Goal: Task Accomplishment & Management: Use online tool/utility

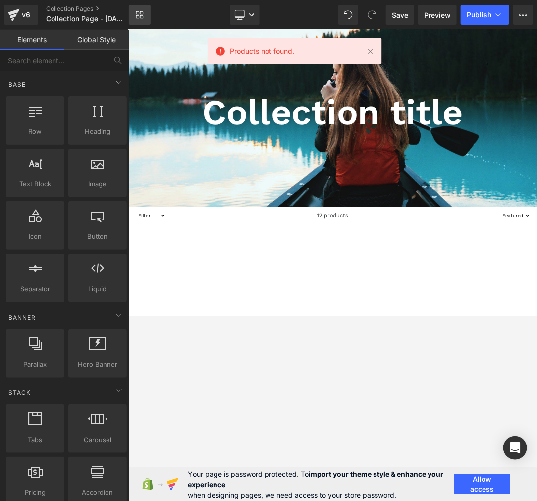
click at [139, 12] on icon at bounding box center [137, 12] width 3 height 3
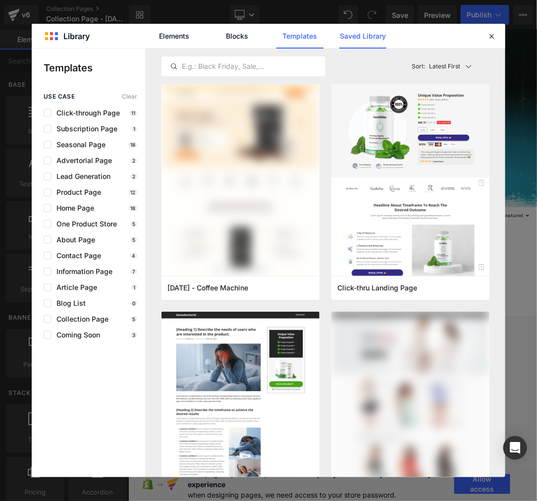
click at [372, 48] on link "Saved Library" at bounding box center [363, 36] width 47 height 25
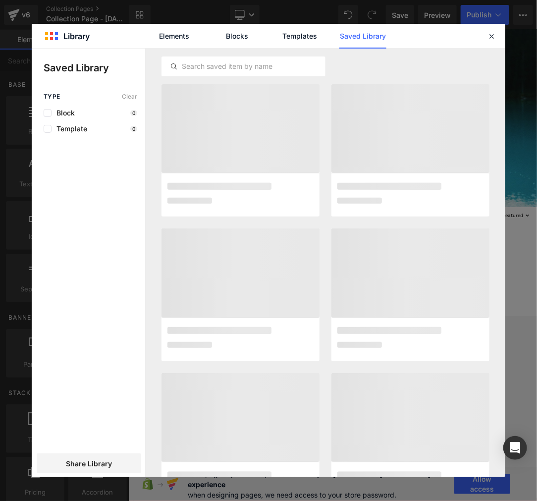
click at [369, 42] on link "Saved Library" at bounding box center [363, 36] width 47 height 25
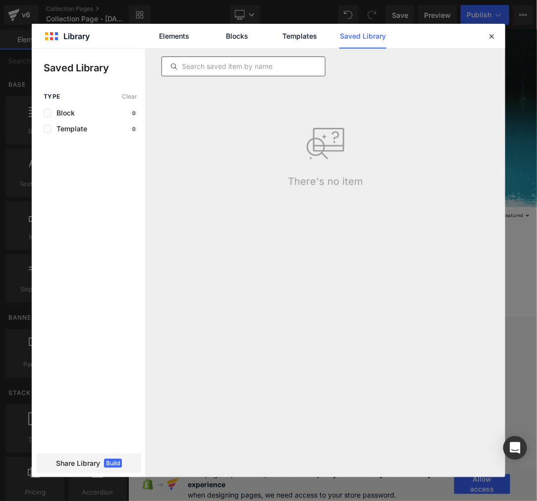
click at [278, 58] on div at bounding box center [244, 67] width 164 height 20
click at [279, 67] on input "text" at bounding box center [243, 66] width 163 height 12
paste input "Preston Cutsinger"
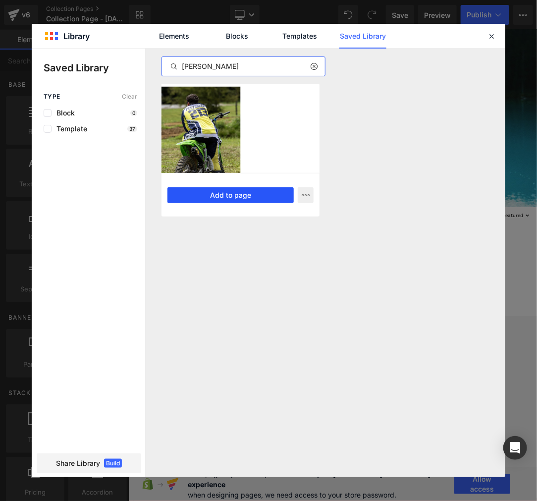
type input "Preston Cutsinger"
click at [206, 191] on button "Add to page" at bounding box center [231, 195] width 126 height 16
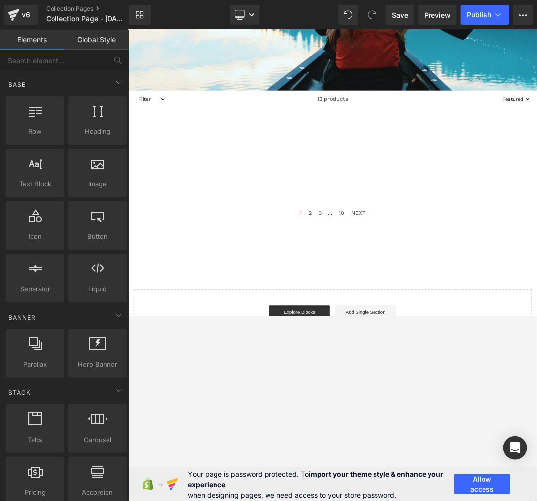
scroll to position [227, 0]
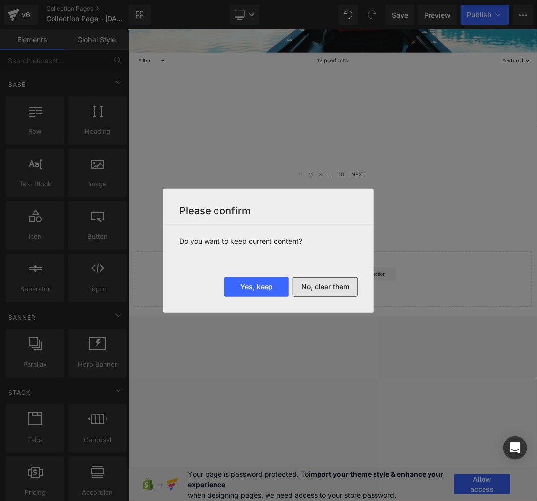
click at [343, 289] on button "No, clear them" at bounding box center [325, 287] width 65 height 20
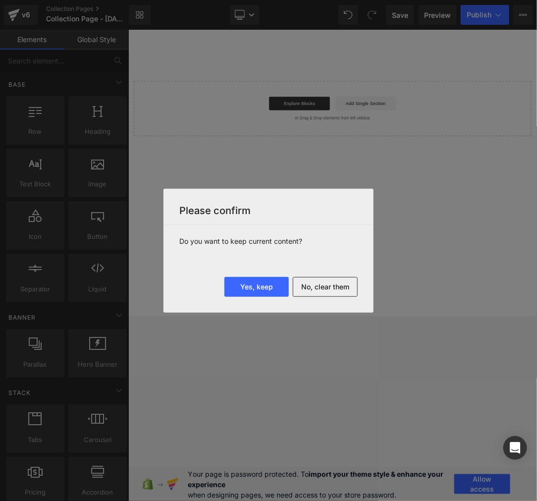
scroll to position [0, 0]
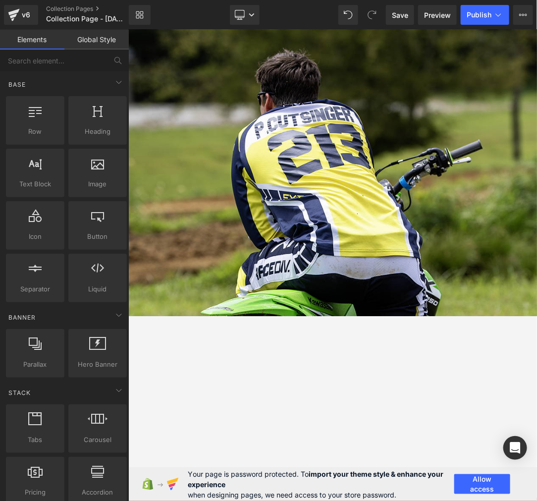
click at [492, 18] on span "Publish" at bounding box center [479, 15] width 25 height 8
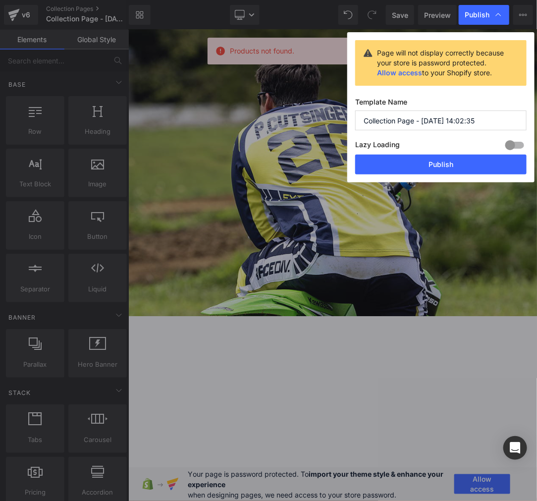
click at [425, 120] on input "Collection Page - Aug 27, 14:02:35" at bounding box center [441, 121] width 172 height 20
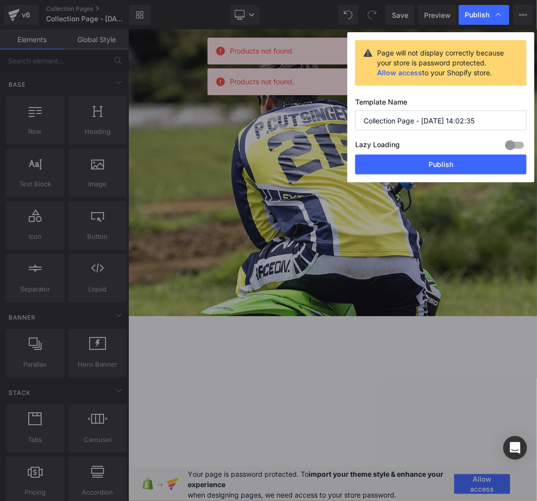
paste input "Preston Cutsinger"
type input "Preston Cutsinger"
click at [437, 172] on button "Publish" at bounding box center [441, 165] width 172 height 20
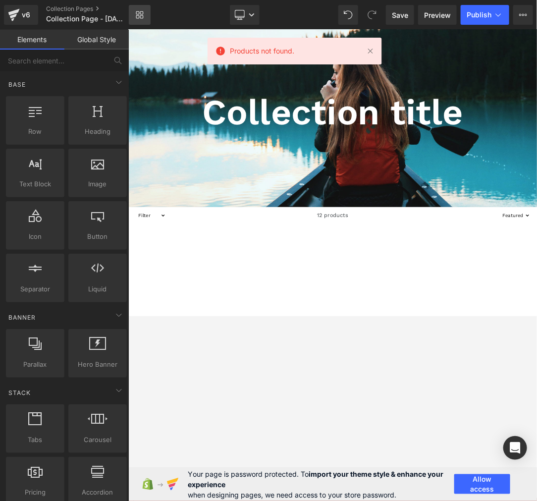
click at [146, 12] on link "Library" at bounding box center [140, 15] width 22 height 20
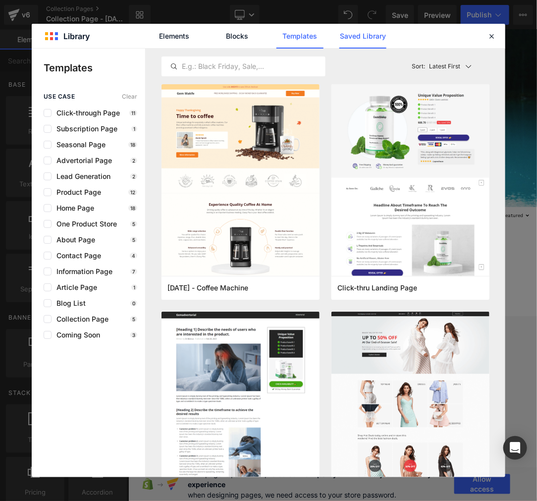
click at [360, 38] on link "Saved Library" at bounding box center [363, 36] width 47 height 25
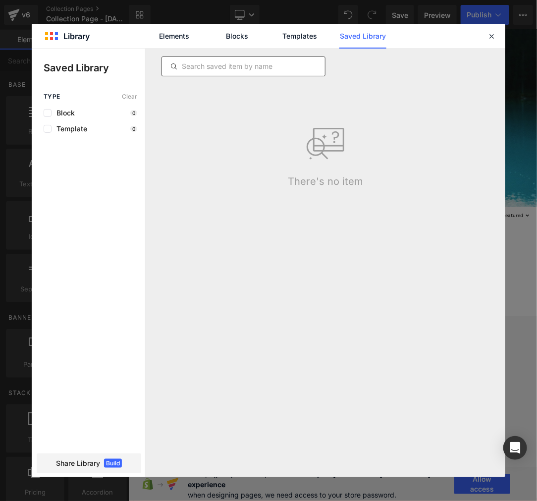
click at [255, 71] on input "text" at bounding box center [243, 66] width 163 height 12
paste input "Snyder Brothers Racing"
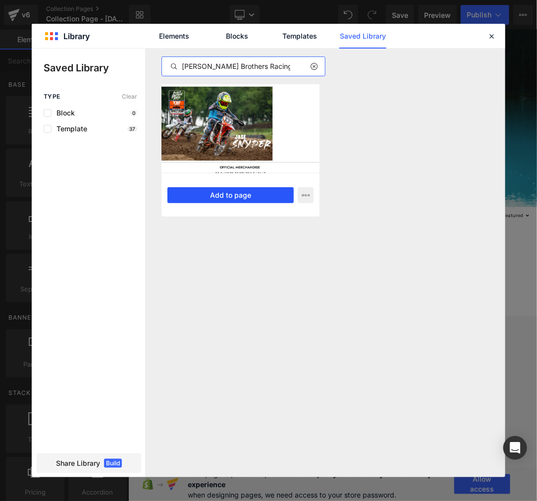
type input "Snyder Brothers Racing"
drag, startPoint x: 234, startPoint y: 198, endPoint x: 226, endPoint y: 273, distance: 75.4
click at [234, 197] on button "Add to page" at bounding box center [231, 195] width 126 height 16
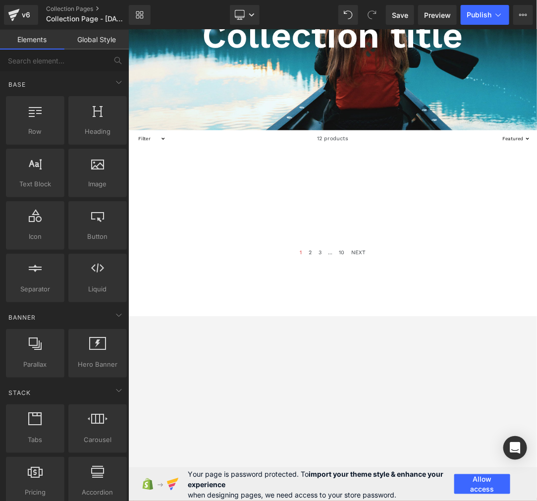
scroll to position [227, 0]
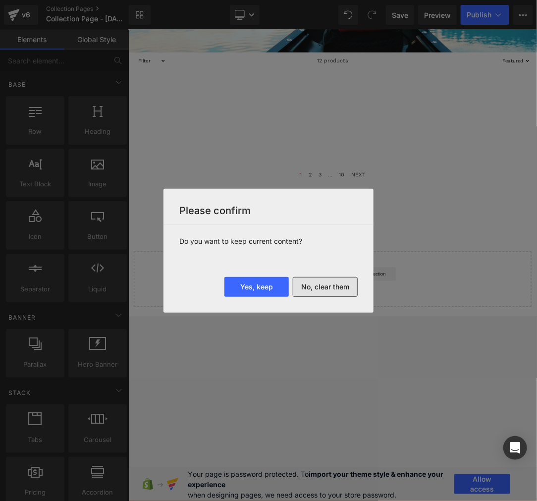
click at [336, 284] on button "No, clear them" at bounding box center [325, 287] width 65 height 20
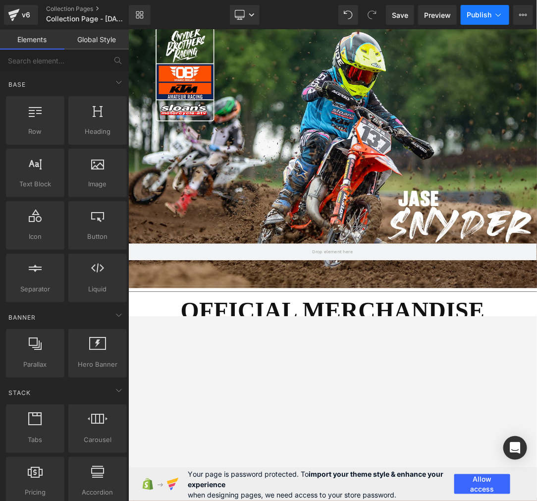
click at [483, 18] on span "Publish" at bounding box center [479, 15] width 25 height 8
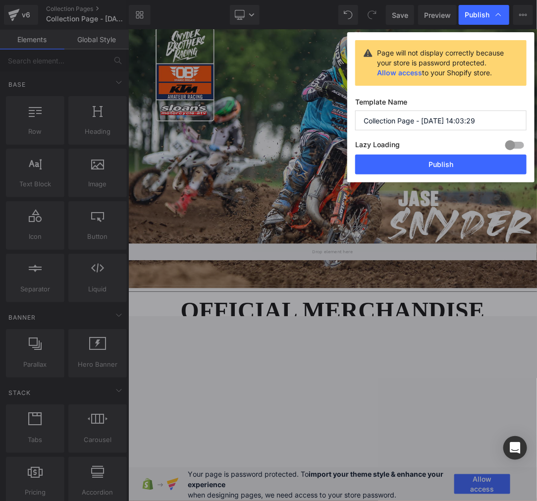
click at [432, 119] on input "Collection Page - Aug 27, 14:03:29" at bounding box center [441, 121] width 172 height 20
paste input "Snyder Brothers Racing"
type input "Snyder Brothers Racing"
click at [422, 170] on button "Publish" at bounding box center [441, 165] width 172 height 20
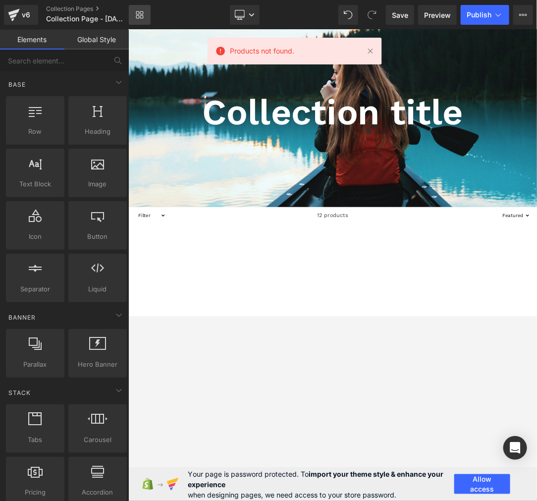
click at [137, 17] on icon at bounding box center [140, 15] width 8 height 8
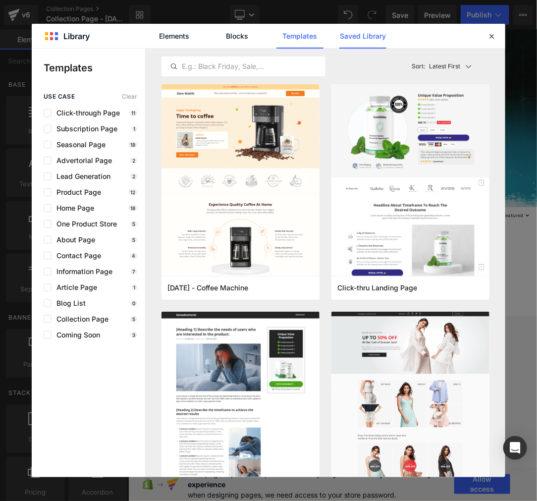
click at [363, 40] on link "Saved Library" at bounding box center [363, 36] width 47 height 25
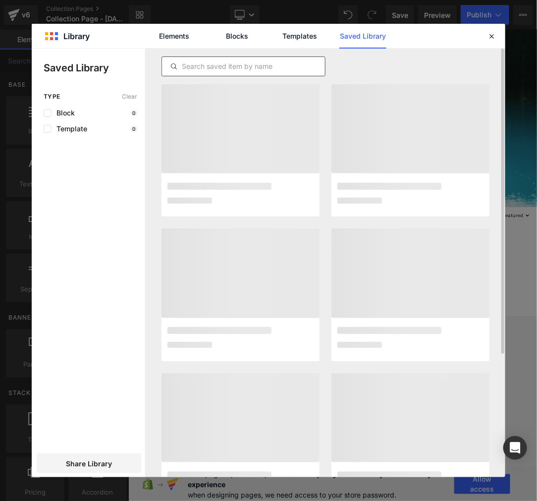
click at [285, 66] on input "text" at bounding box center [243, 66] width 163 height 12
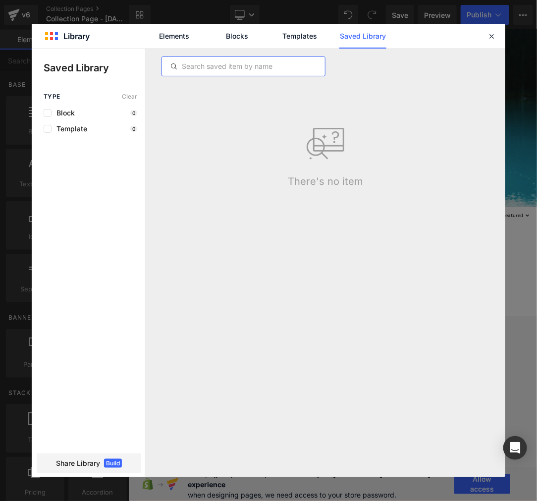
paste input "Browning Marlowe"
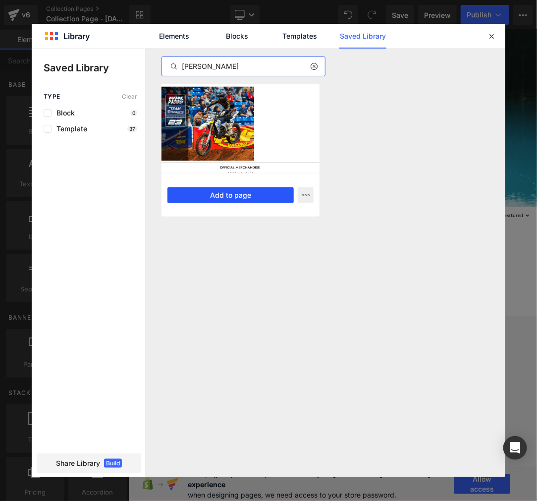
type input "Browning Marlowe"
click at [244, 198] on button "Add to page" at bounding box center [231, 195] width 126 height 16
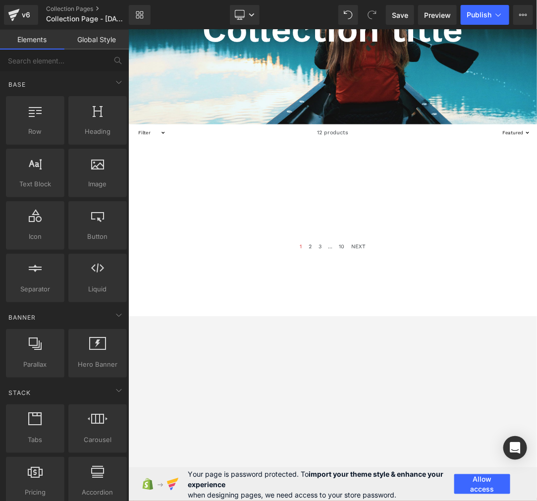
scroll to position [227, 0]
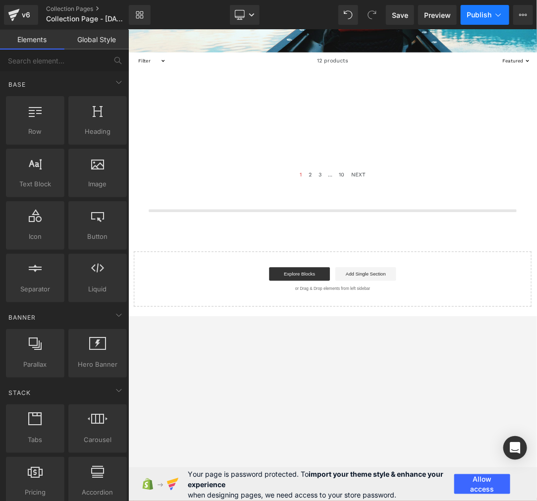
click at [492, 12] on span "Publish" at bounding box center [479, 15] width 25 height 8
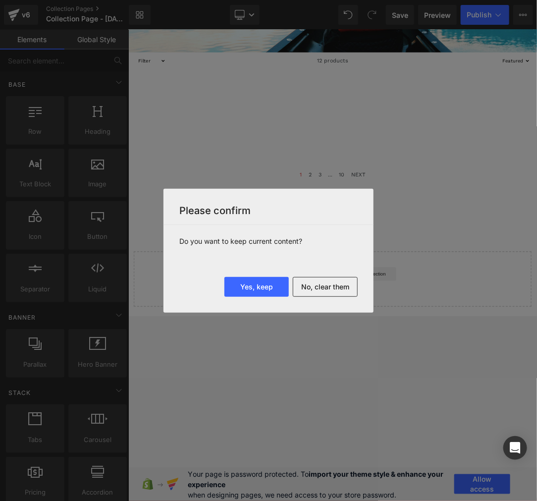
click at [325, 289] on button "No, clear them" at bounding box center [325, 287] width 65 height 20
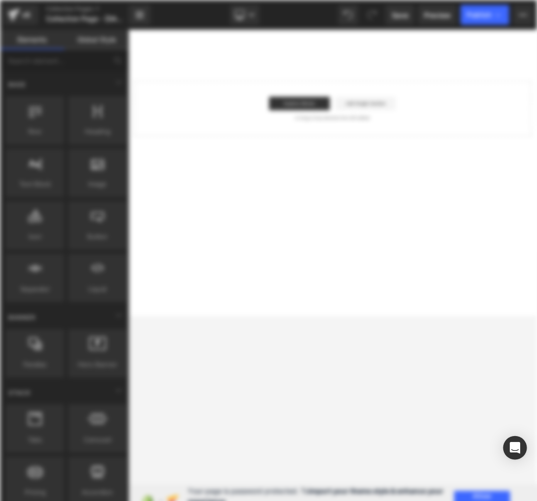
scroll to position [0, 0]
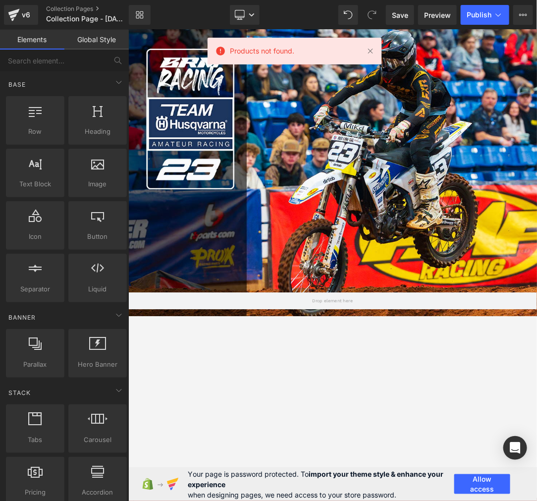
click at [486, 17] on span "Publish" at bounding box center [479, 15] width 25 height 8
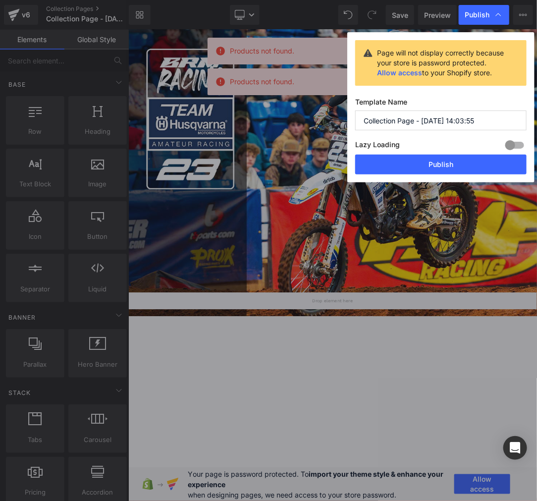
click at [420, 119] on input "Collection Page - Aug 27, 14:03:55" at bounding box center [441, 121] width 172 height 20
paste input "Browning Marlowe"
type input "Browning Marlowe"
click at [427, 172] on button "Publish" at bounding box center [441, 165] width 172 height 20
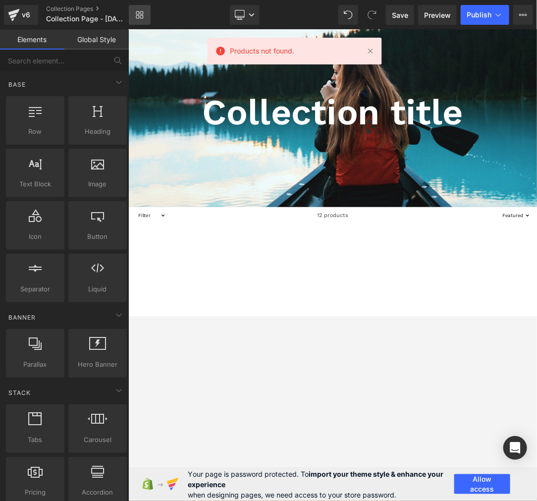
click at [146, 9] on link "Library" at bounding box center [140, 15] width 22 height 20
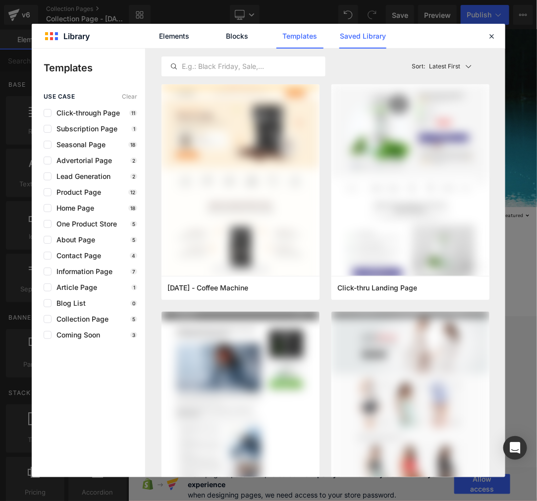
click at [372, 41] on link "Saved Library" at bounding box center [363, 36] width 47 height 25
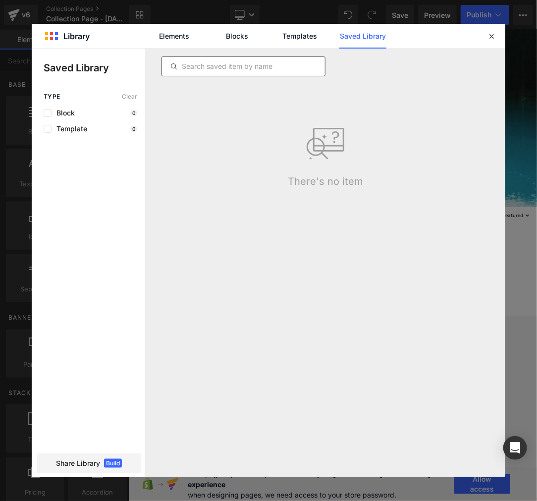
click at [248, 67] on input "text" at bounding box center [243, 66] width 163 height 12
paste input "Kyler Parrish"
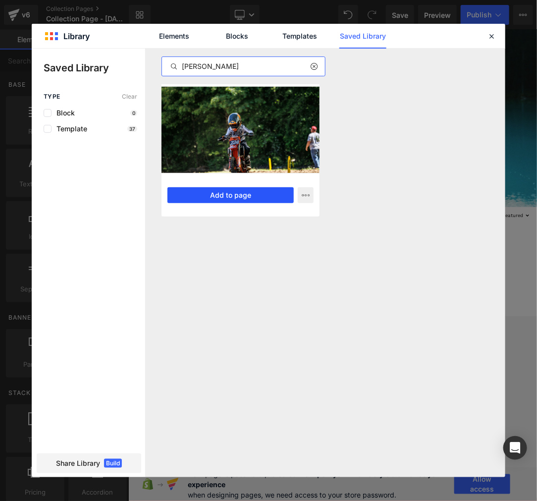
type input "Kyler Parrish"
click at [238, 197] on button "Add to page" at bounding box center [231, 195] width 126 height 16
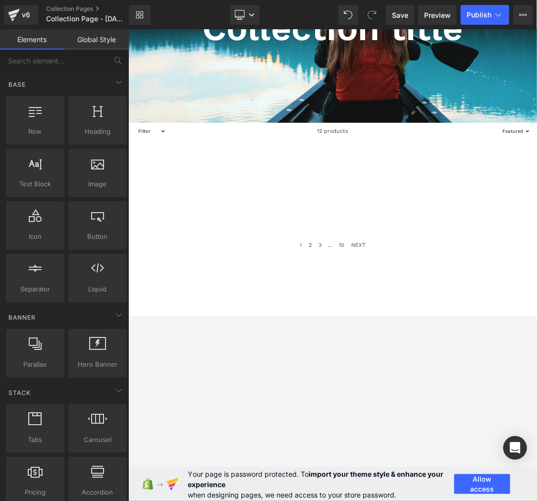
scroll to position [227, 0]
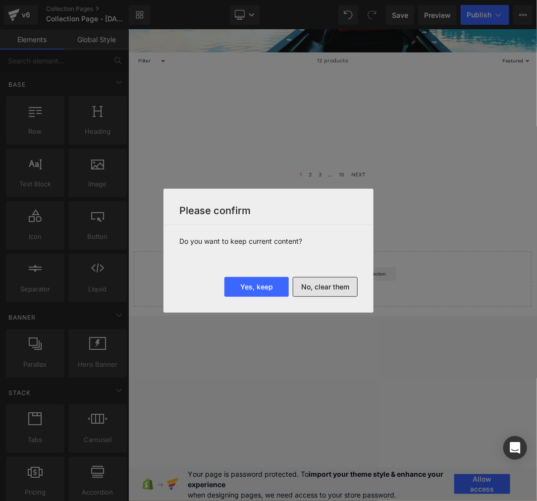
click at [335, 289] on button "No, clear them" at bounding box center [325, 287] width 65 height 20
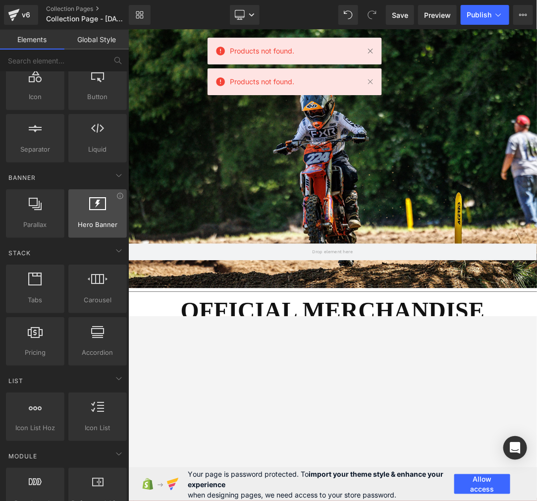
scroll to position [0, 0]
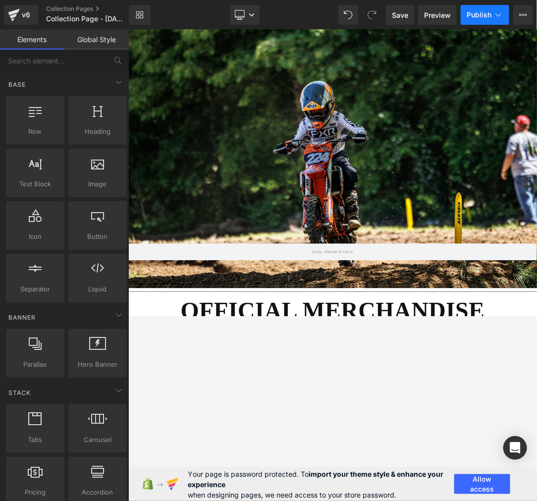
click at [482, 20] on button "Publish" at bounding box center [485, 15] width 49 height 20
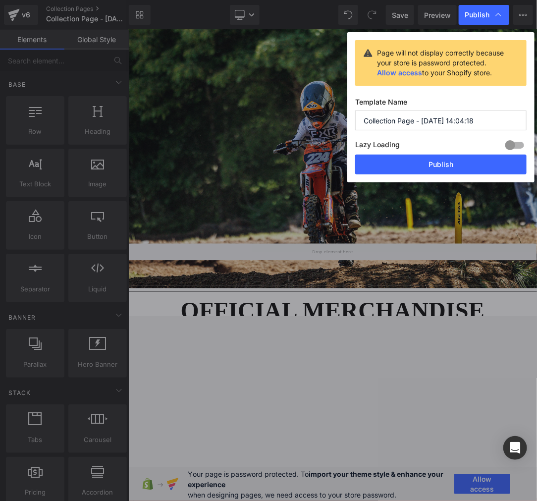
click at [412, 127] on input "Collection Page - Aug 27, 14:04:18" at bounding box center [441, 121] width 172 height 20
paste input "Kyler Parrish"
type input "Kyler Parrish"
click at [413, 170] on button "Publish" at bounding box center [441, 165] width 172 height 20
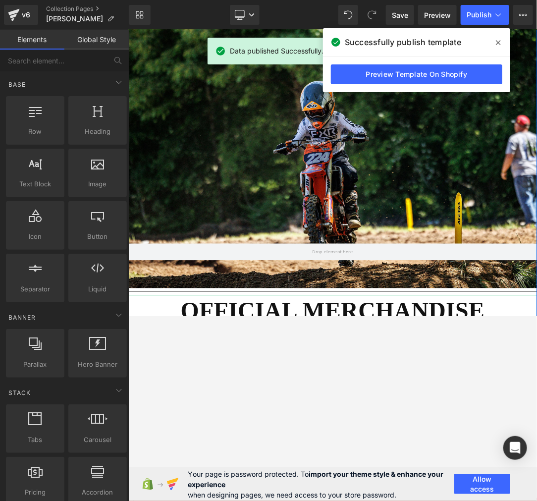
click at [236, 456] on h1 "OFFICIAL MERCHANDISE" at bounding box center [428, 458] width 600 height 45
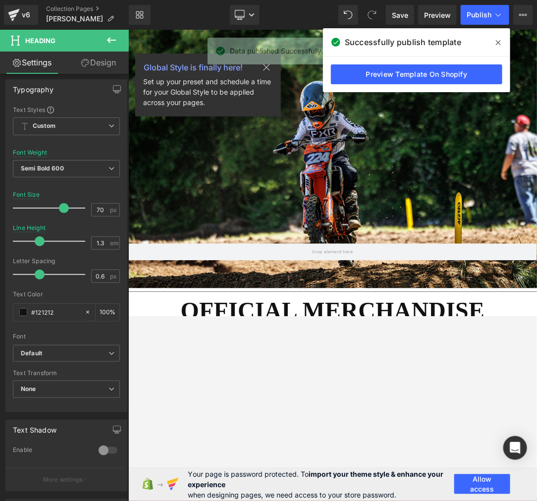
scroll to position [110, 0]
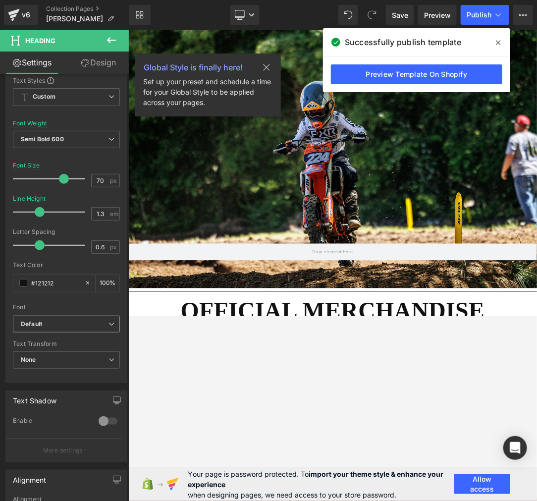
click at [66, 320] on b "Default" at bounding box center [65, 324] width 88 height 8
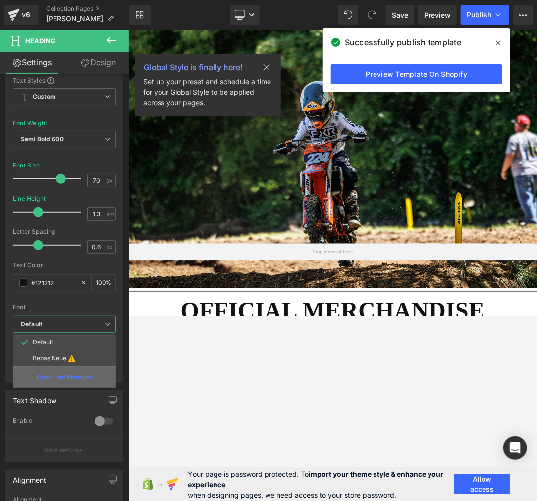
click at [62, 378] on p "Open Font Manager" at bounding box center [65, 377] width 56 height 9
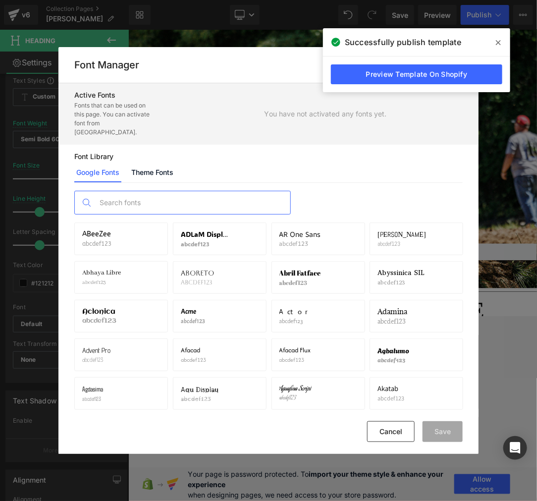
click at [131, 194] on input "text" at bounding box center [193, 202] width 196 height 23
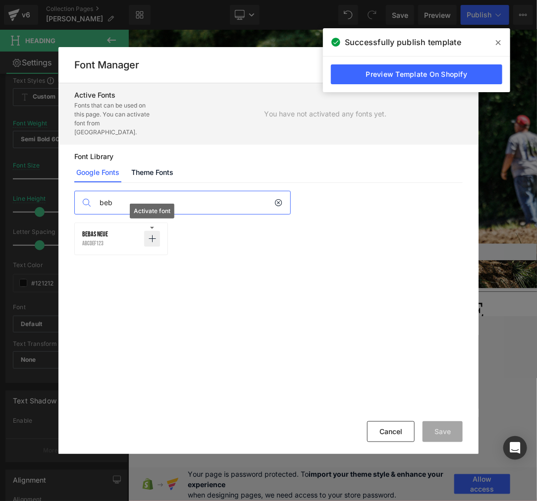
type input "beb"
click at [151, 235] on icon at bounding box center [152, 239] width 8 height 8
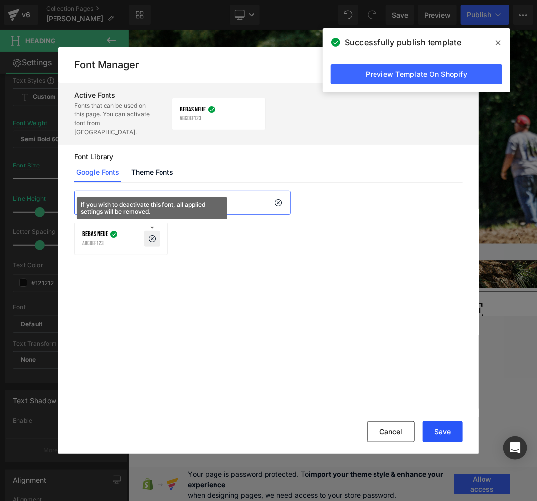
click at [443, 427] on button "Save" at bounding box center [443, 431] width 40 height 21
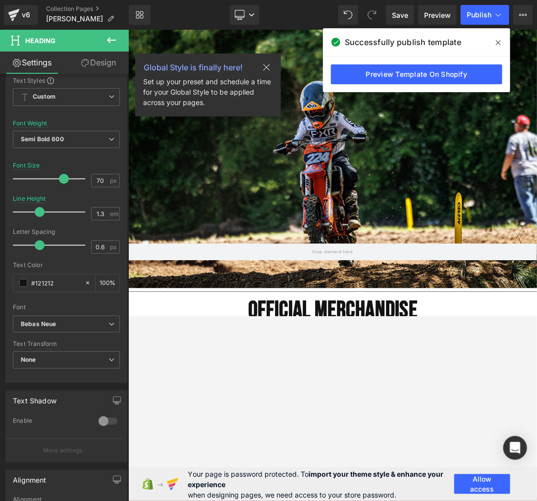
click at [496, 41] on icon at bounding box center [498, 43] width 5 height 8
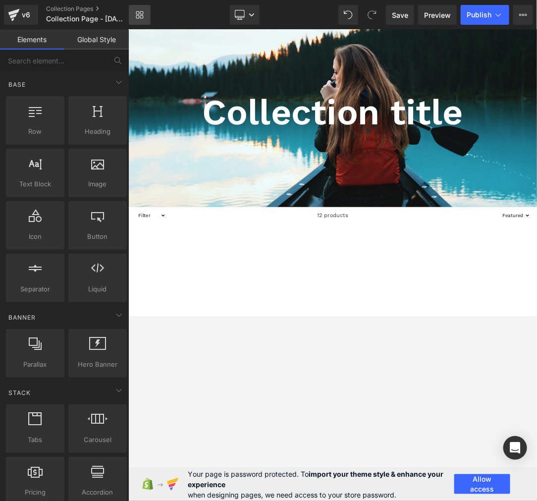
click at [139, 15] on icon at bounding box center [137, 16] width 3 height 3
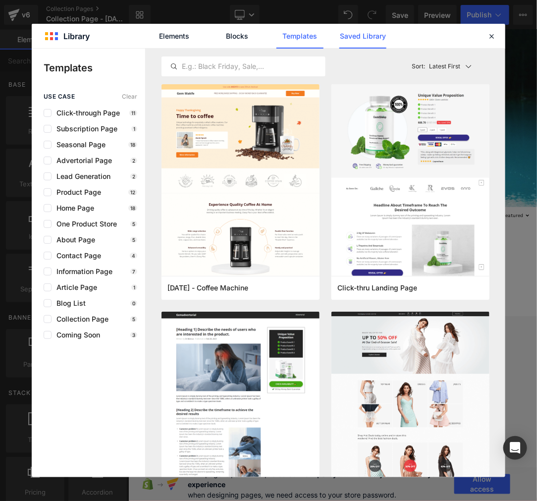
click at [369, 37] on link "Saved Library" at bounding box center [363, 36] width 47 height 25
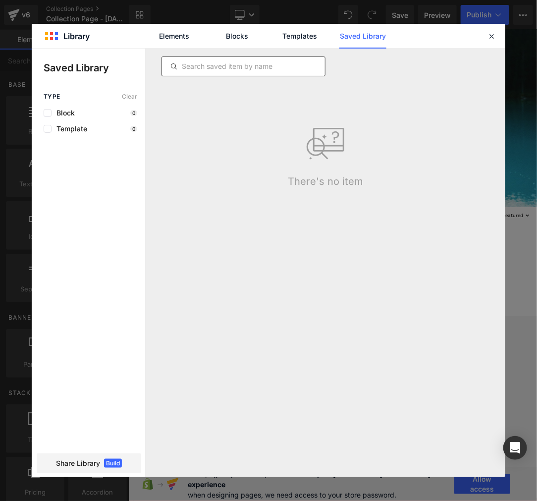
click at [266, 62] on input "text" at bounding box center [243, 66] width 163 height 12
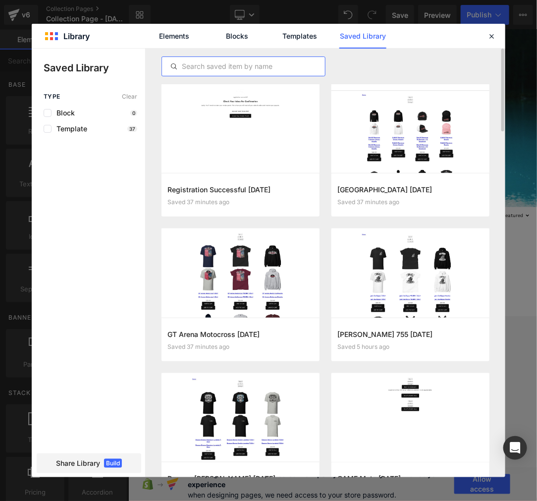
paste input "ClubMX"
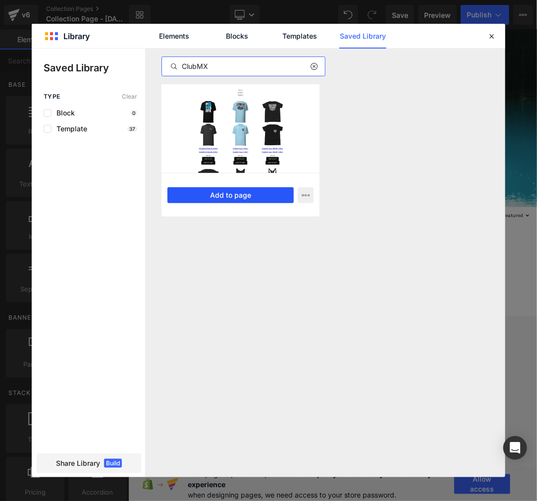
type input "ClubMX"
click at [218, 191] on button "Add to page" at bounding box center [231, 195] width 126 height 16
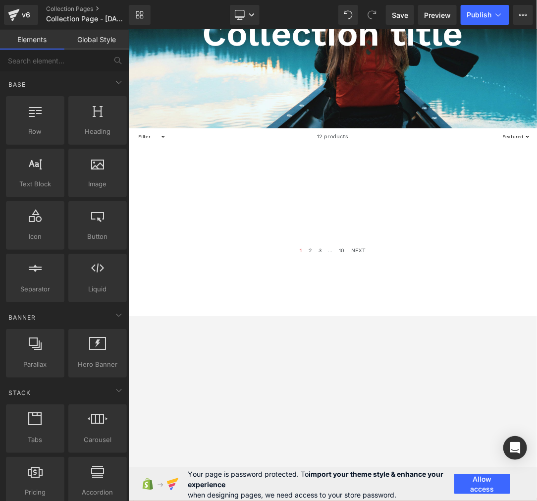
scroll to position [227, 0]
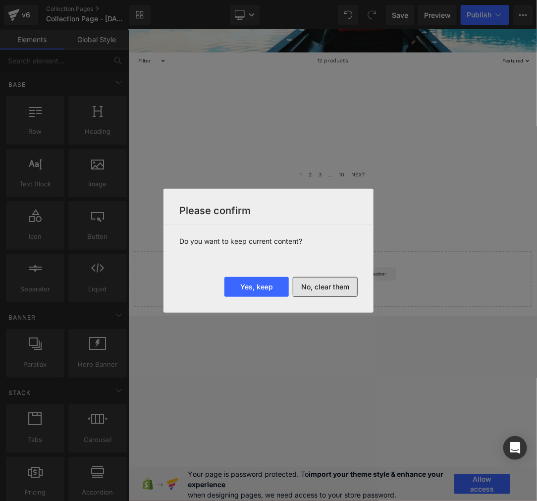
click at [336, 289] on button "No, clear them" at bounding box center [325, 287] width 65 height 20
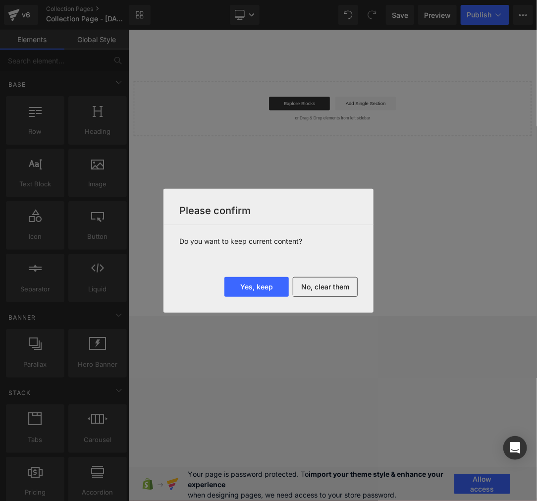
scroll to position [0, 0]
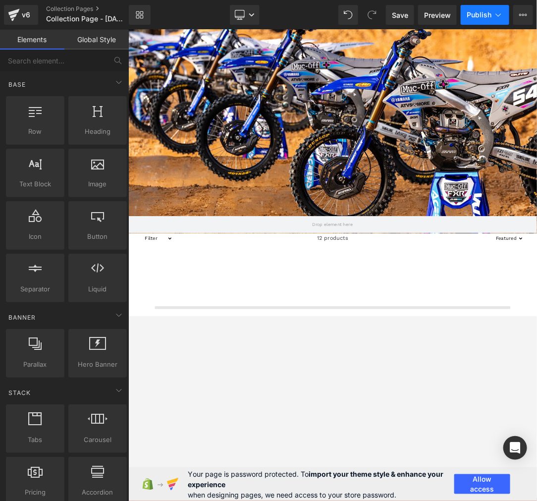
click at [484, 19] on button "Publish" at bounding box center [485, 15] width 49 height 20
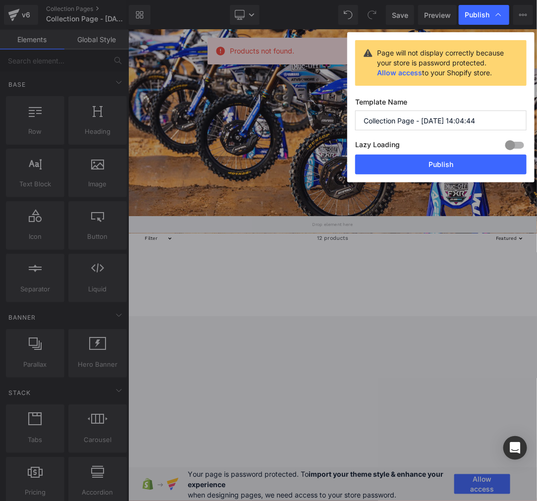
click at [410, 118] on input "Collection Page - [DATE] 14:04:44" at bounding box center [441, 121] width 172 height 20
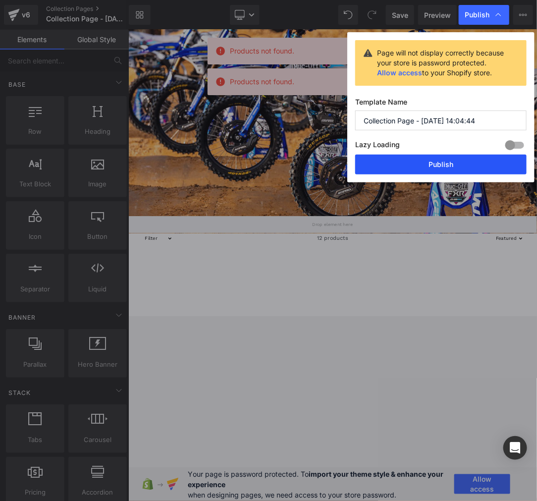
paste input "lubMX"
type input "ClubMX"
drag, startPoint x: 440, startPoint y: 169, endPoint x: 457, endPoint y: 255, distance: 87.9
click at [440, 169] on button "Publish" at bounding box center [441, 165] width 172 height 20
